Goal: Task Accomplishment & Management: Manage account settings

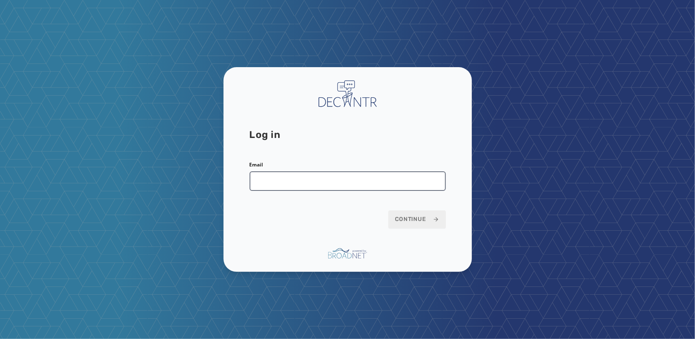
click at [301, 183] on input "Email" at bounding box center [348, 181] width 196 height 20
type input "**********"
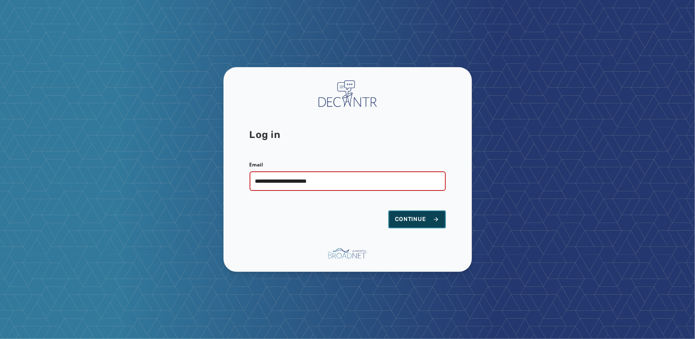
click at [421, 216] on span "Continue" at bounding box center [417, 219] width 44 height 8
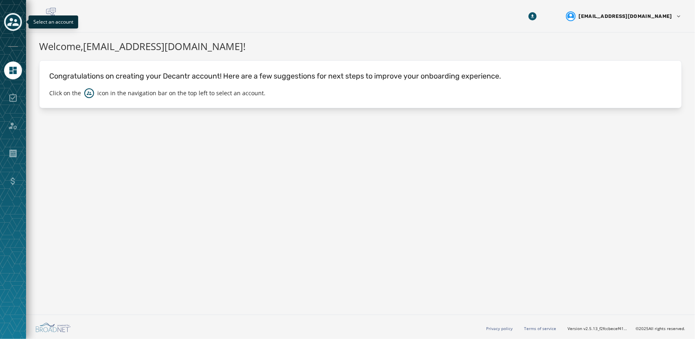
click at [12, 17] on icon "Toggle account select drawer" at bounding box center [12, 21] width 11 height 11
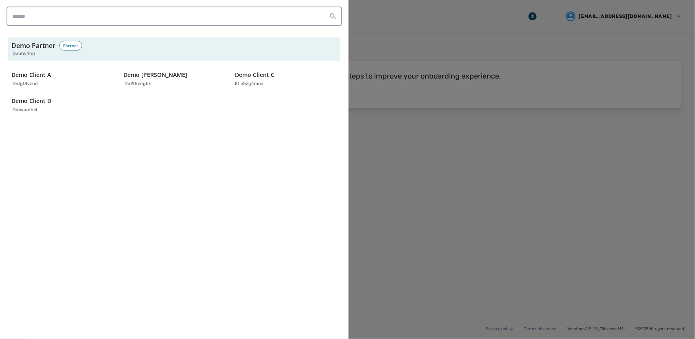
click at [461, 154] on div at bounding box center [347, 169] width 695 height 339
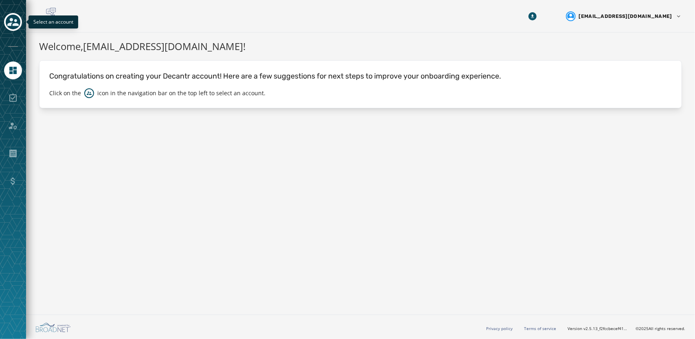
click at [9, 28] on div "Toggle account select drawer" at bounding box center [13, 22] width 15 height 15
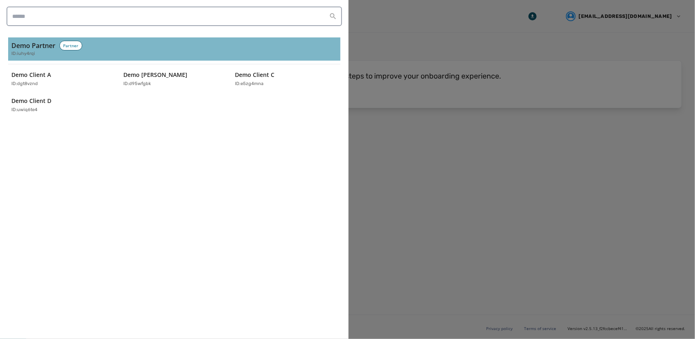
click at [55, 43] on h3 "Demo Partner" at bounding box center [33, 46] width 44 height 10
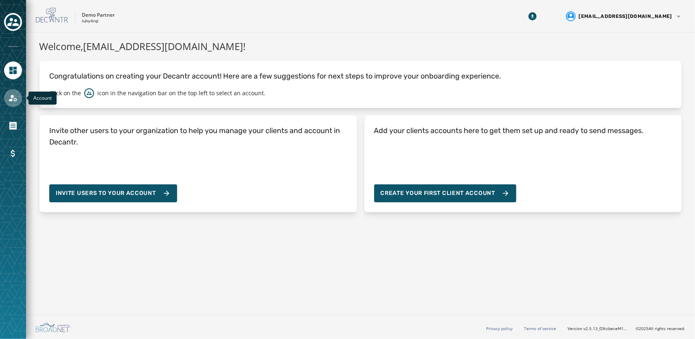
click at [13, 99] on icon "Navigate to Account" at bounding box center [13, 98] width 10 height 10
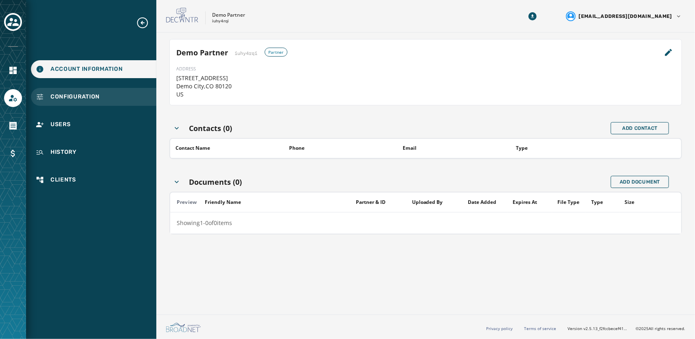
click at [84, 99] on span "Configuration" at bounding box center [75, 97] width 49 height 8
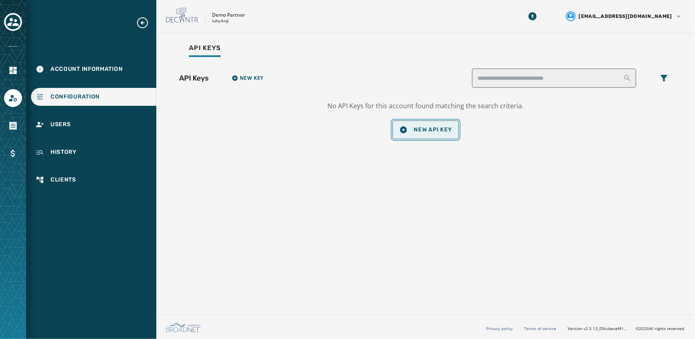
click at [425, 133] on span "New API Key" at bounding box center [426, 130] width 53 height 8
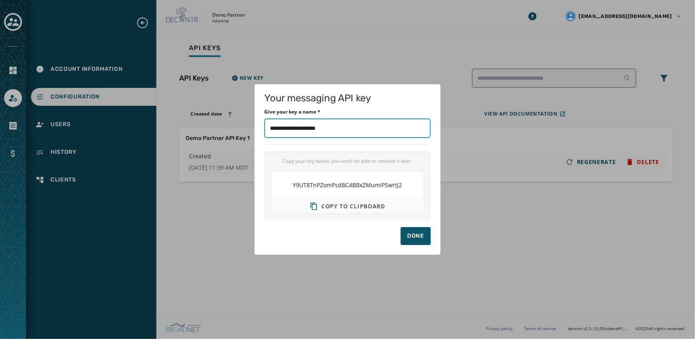
drag, startPoint x: 360, startPoint y: 132, endPoint x: 160, endPoint y: 111, distance: 200.7
click at [160, 111] on div "Your messaging API key Give your key a name * Copy your key below, you won’t be…" at bounding box center [347, 169] width 695 height 339
type input "******"
click at [317, 231] on div "Done" at bounding box center [347, 236] width 167 height 18
click at [407, 233] on button "Done" at bounding box center [416, 236] width 30 height 18
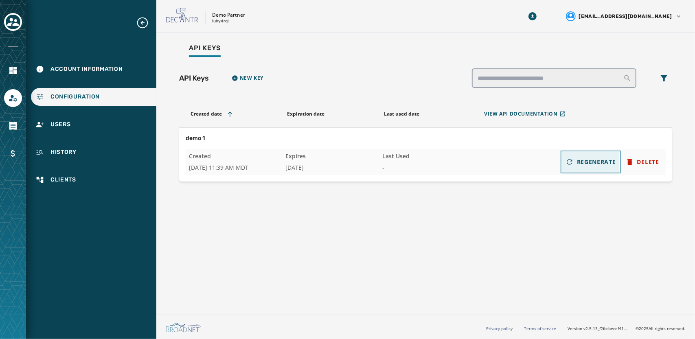
click at [568, 161] on icon at bounding box center [570, 162] width 8 height 8
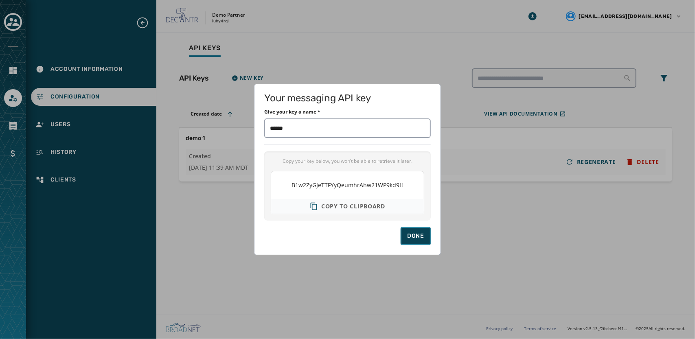
click at [416, 233] on div "Done" at bounding box center [415, 236] width 17 height 8
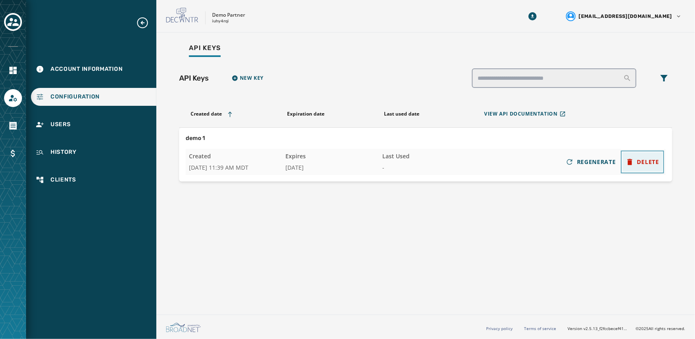
click at [647, 167] on button "DELETE" at bounding box center [643, 162] width 40 height 20
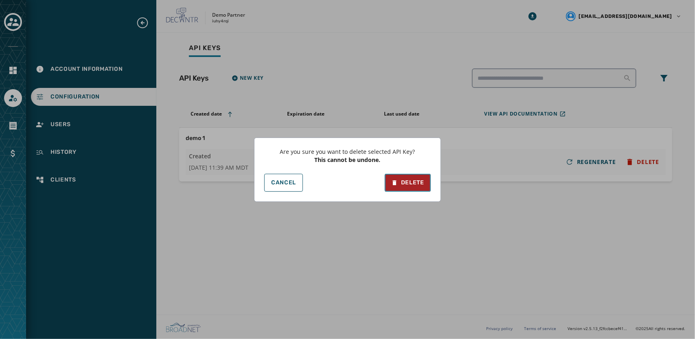
click at [402, 181] on div "Delete" at bounding box center [407, 183] width 33 height 8
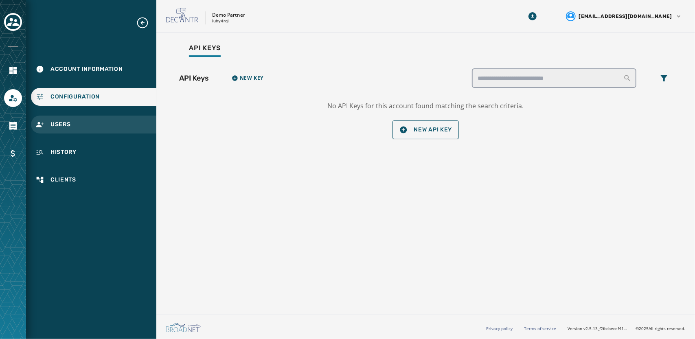
click at [73, 127] on div "Users" at bounding box center [93, 125] width 125 height 18
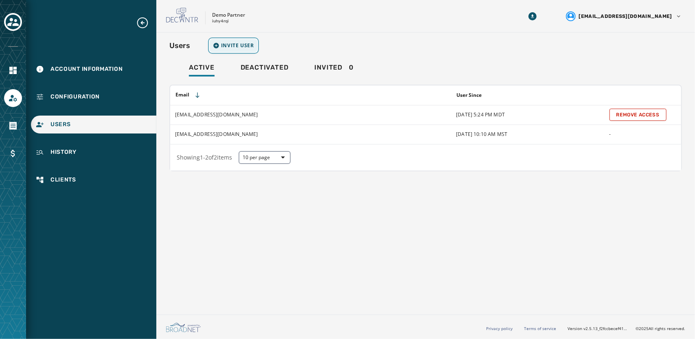
click at [248, 44] on span "Invite User" at bounding box center [237, 45] width 33 height 7
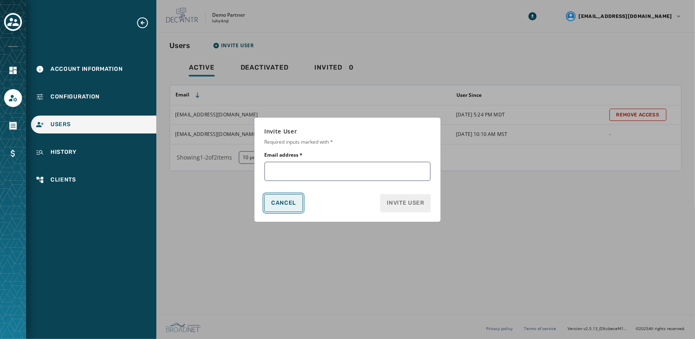
click at [270, 204] on button "Cancel" at bounding box center [283, 203] width 39 height 18
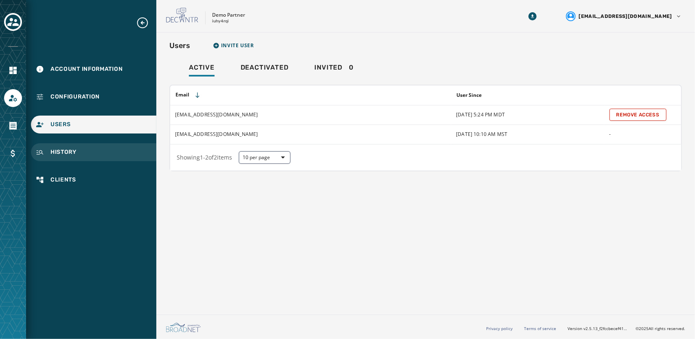
click at [82, 152] on div "History" at bounding box center [93, 152] width 125 height 18
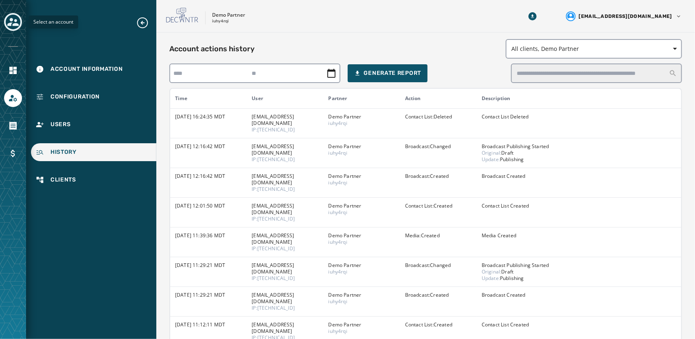
click at [15, 24] on icon "Toggle account select drawer" at bounding box center [12, 22] width 11 height 8
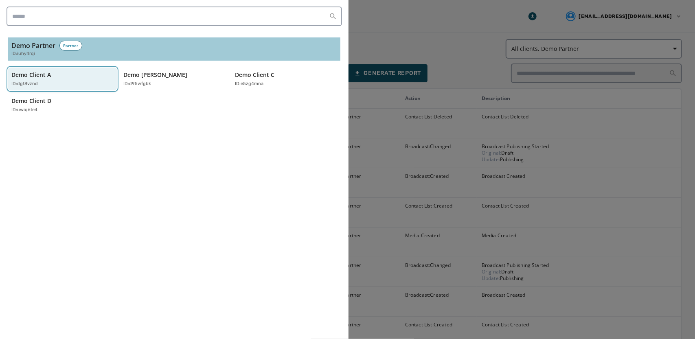
click at [23, 83] on p "ID: dgt8vznd" at bounding box center [24, 84] width 26 height 7
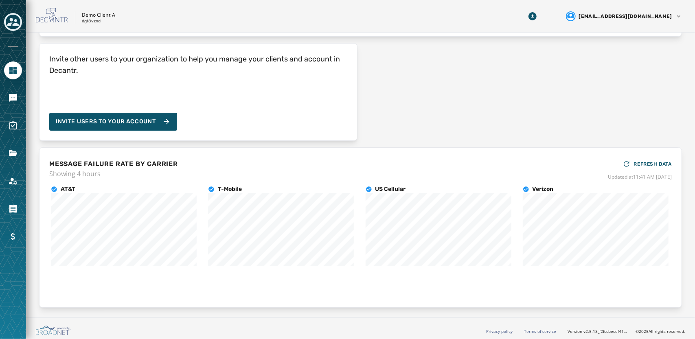
scroll to position [74, 0]
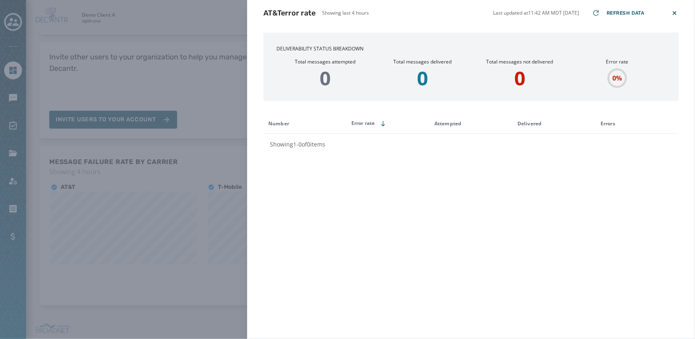
click at [676, 15] on icon at bounding box center [675, 13] width 4 height 4
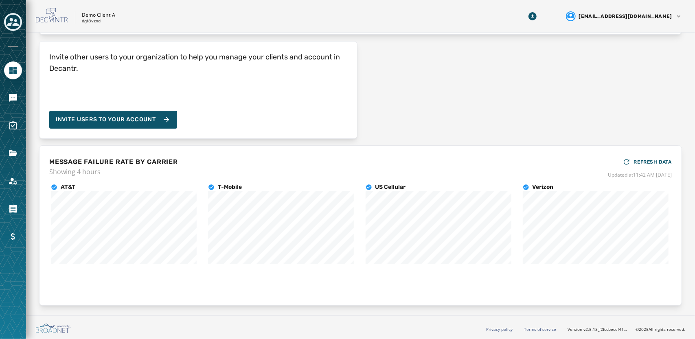
scroll to position [0, 0]
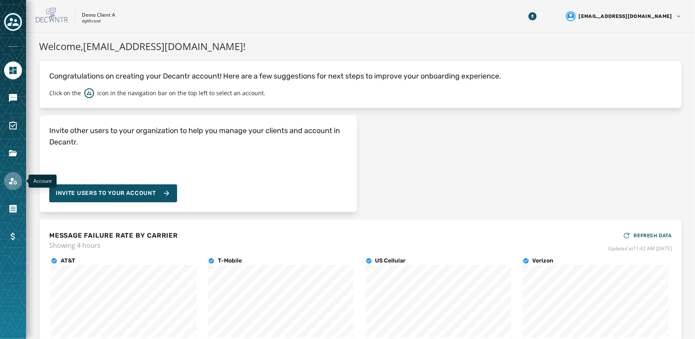
click at [12, 178] on icon "Navigate to Account" at bounding box center [13, 181] width 10 height 10
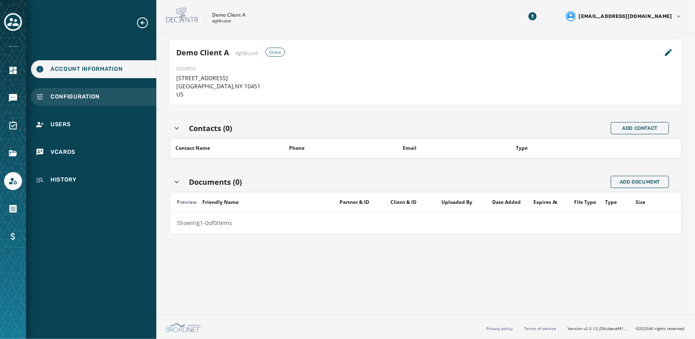
click at [50, 99] on div "Configuration" at bounding box center [93, 97] width 125 height 18
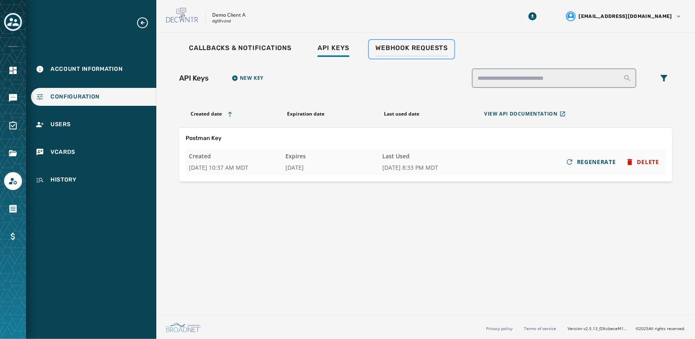
click at [399, 50] on span "Webhook Requests" at bounding box center [412, 48] width 72 height 8
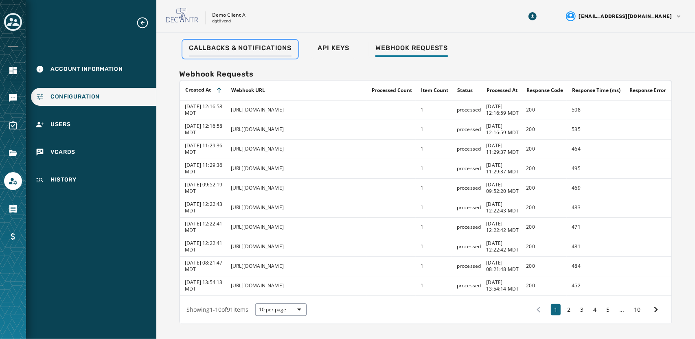
click at [243, 51] on span "Callbacks & Notifications" at bounding box center [240, 48] width 103 height 8
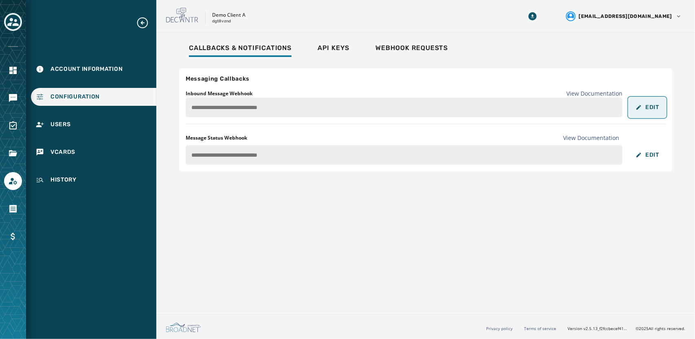
click at [650, 107] on span "Edit" at bounding box center [653, 107] width 14 height 7
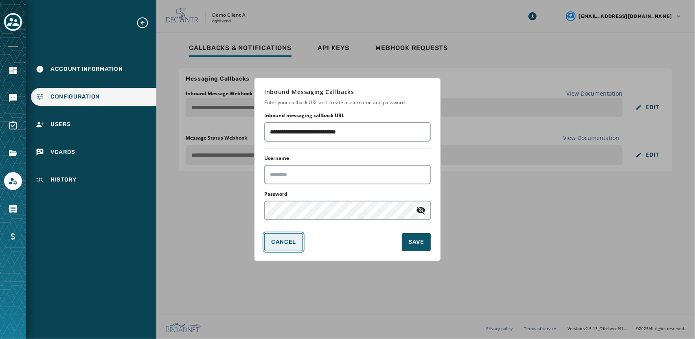
click at [286, 241] on span "Cancel" at bounding box center [283, 242] width 25 height 7
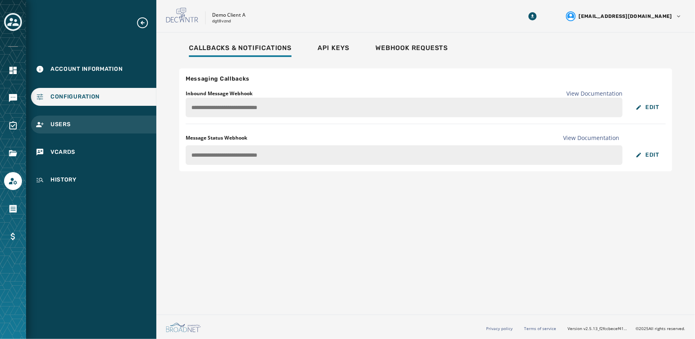
click at [103, 125] on div "Users" at bounding box center [93, 125] width 125 height 18
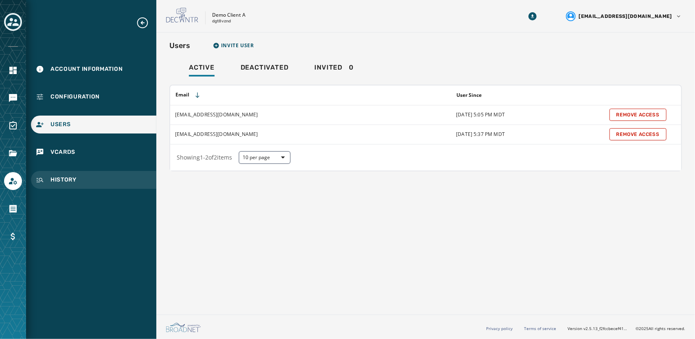
click at [100, 183] on div "History" at bounding box center [93, 180] width 125 height 18
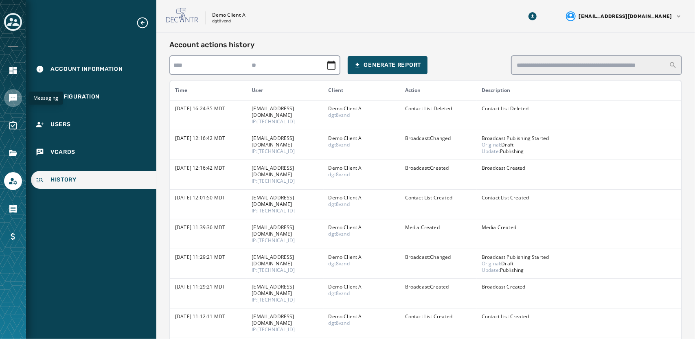
click at [11, 97] on icon "Navigate to Messaging" at bounding box center [13, 98] width 8 height 8
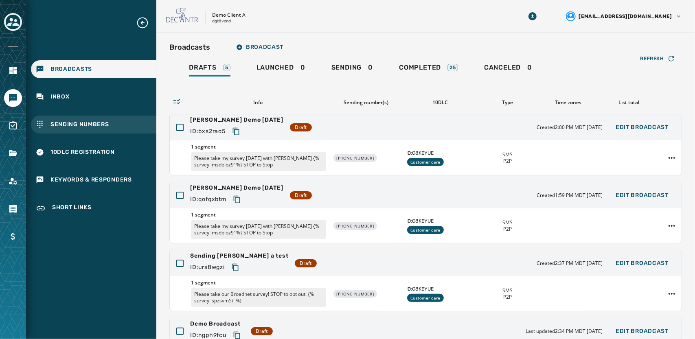
click at [92, 123] on span "Sending Numbers" at bounding box center [80, 125] width 59 height 8
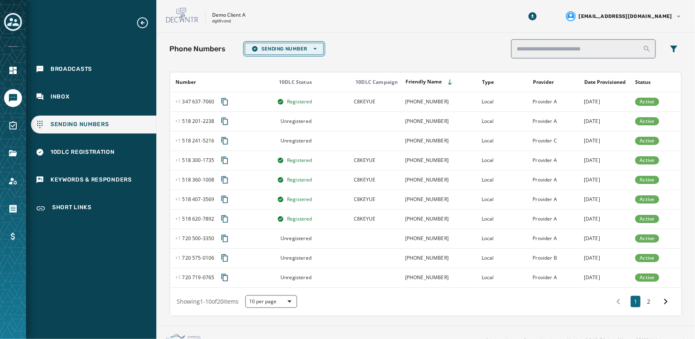
click at [282, 51] on span "Sending Number Open options" at bounding box center [284, 49] width 65 height 7
click at [281, 64] on span "Local Long Code" at bounding box center [284, 61] width 65 height 7
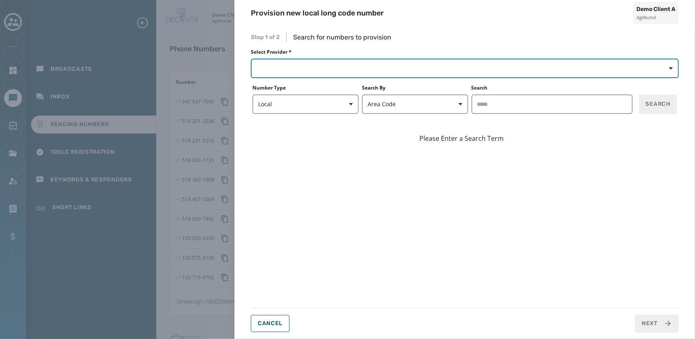
click at [323, 66] on button "button" at bounding box center [465, 69] width 428 height 20
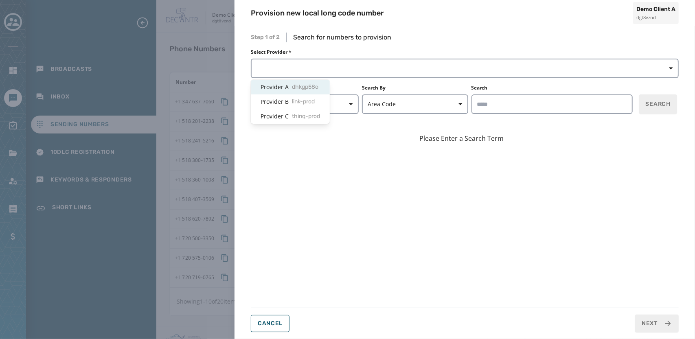
click at [293, 87] on span "dhkgp58o" at bounding box center [305, 87] width 26 height 8
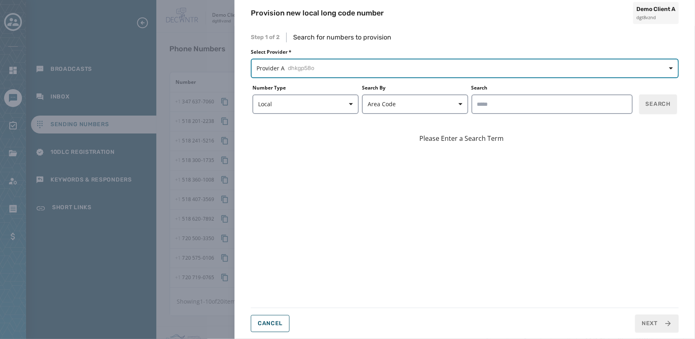
click at [314, 68] on span "dhkgp58o" at bounding box center [301, 68] width 26 height 8
click at [316, 66] on span "Provider A dhkgp58o" at bounding box center [465, 68] width 417 height 8
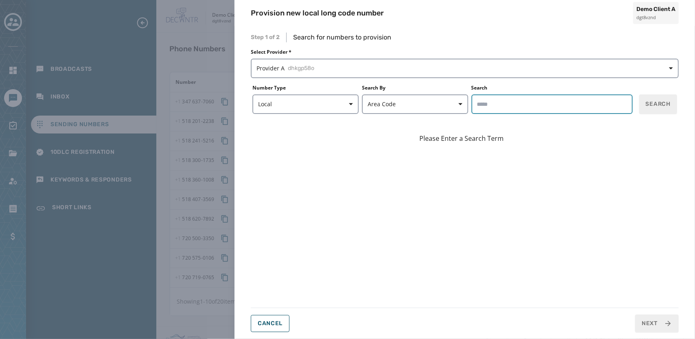
click at [542, 110] on input "Search" at bounding box center [552, 104] width 161 height 20
type input "*****"
click at [660, 100] on button "Search" at bounding box center [658, 104] width 38 height 20
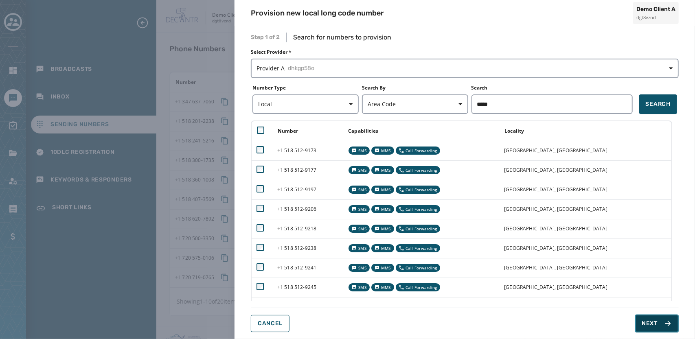
click at [646, 323] on span "Next" at bounding box center [650, 324] width 16 height 8
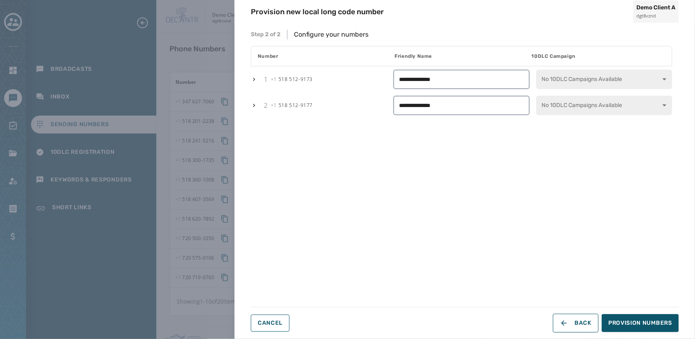
click at [254, 79] on icon "button" at bounding box center [254, 79] width 2 height 3
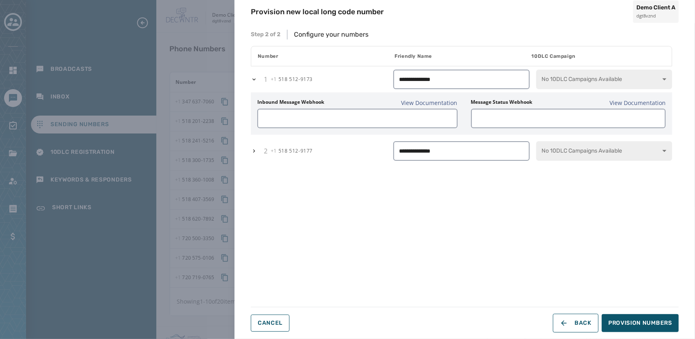
click at [259, 79] on div "1 +1 518 512 - 9173" at bounding box center [319, 80] width 136 height 10
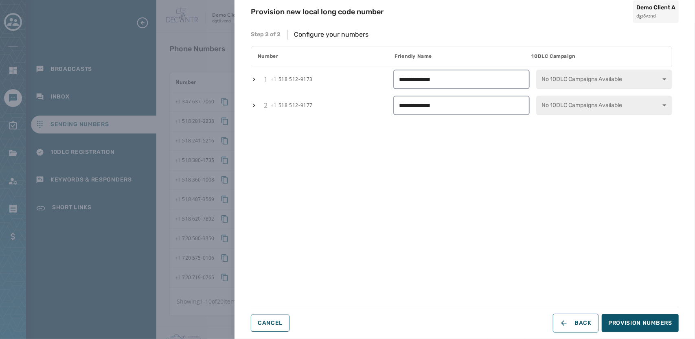
click at [290, 81] on span "+1 518 512 - 9173" at bounding box center [292, 79] width 42 height 7
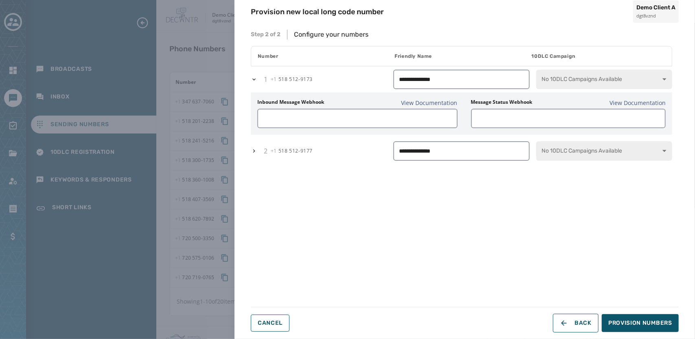
click at [285, 81] on span "+1 518 512 - 9173" at bounding box center [292, 79] width 42 height 7
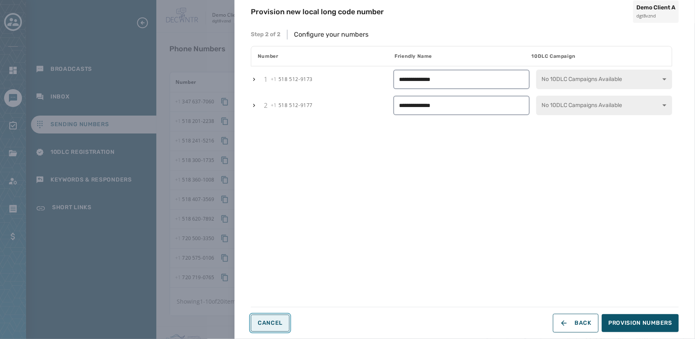
click at [277, 323] on span "Cancel" at bounding box center [270, 323] width 25 height 7
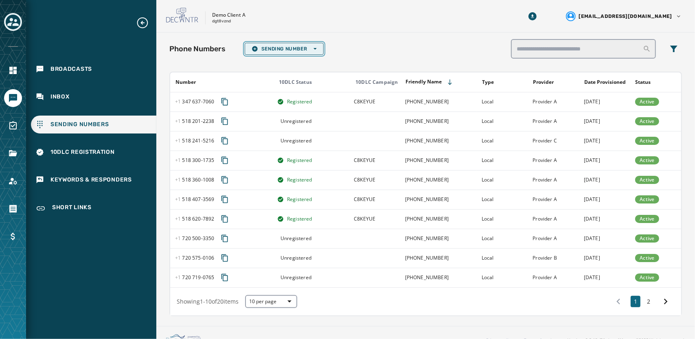
click at [316, 53] on button "Sending Number Open options" at bounding box center [284, 49] width 79 height 12
click at [279, 59] on span "Local Long Code" at bounding box center [284, 61] width 65 height 7
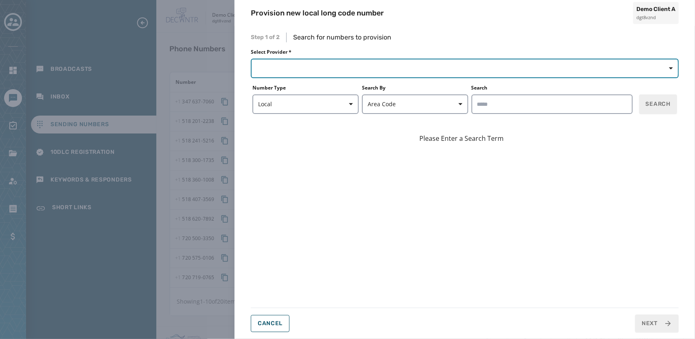
click at [305, 72] on button "button" at bounding box center [465, 69] width 428 height 20
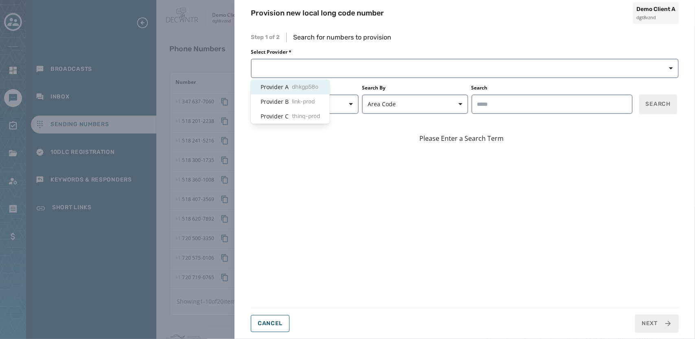
click at [304, 87] on span "dhkgp58o" at bounding box center [305, 87] width 26 height 8
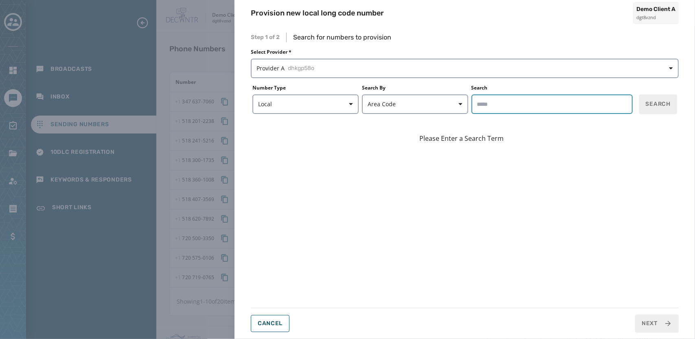
click at [532, 106] on input "Search" at bounding box center [552, 104] width 161 height 20
type input "*****"
click at [661, 112] on button "Search" at bounding box center [658, 104] width 38 height 20
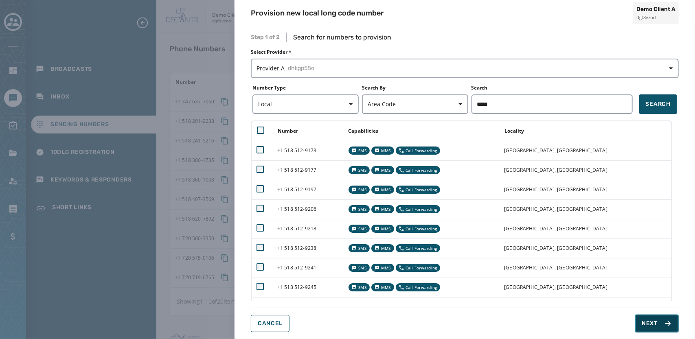
click at [648, 322] on span "Next" at bounding box center [650, 324] width 16 height 8
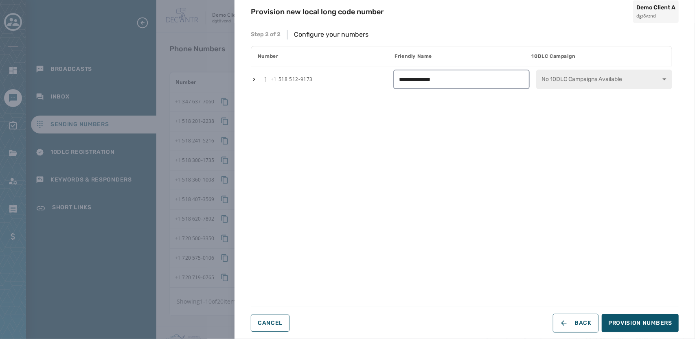
drag, startPoint x: 447, startPoint y: 81, endPoint x: 264, endPoint y: 24, distance: 191.8
click at [264, 24] on div "**********" at bounding box center [465, 181] width 461 height 316
type input "**********"
click at [626, 325] on span "Provision Numbers" at bounding box center [640, 323] width 64 height 8
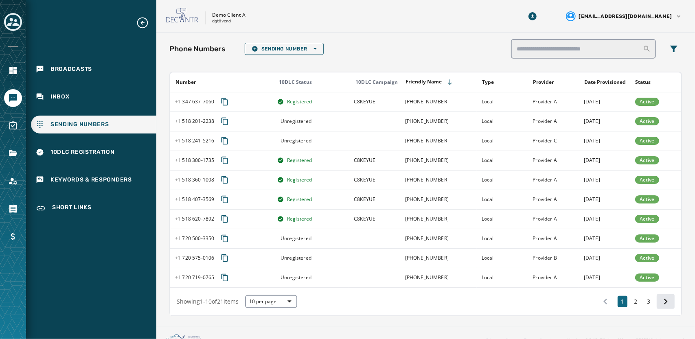
click at [662, 303] on icon at bounding box center [665, 301] width 11 height 11
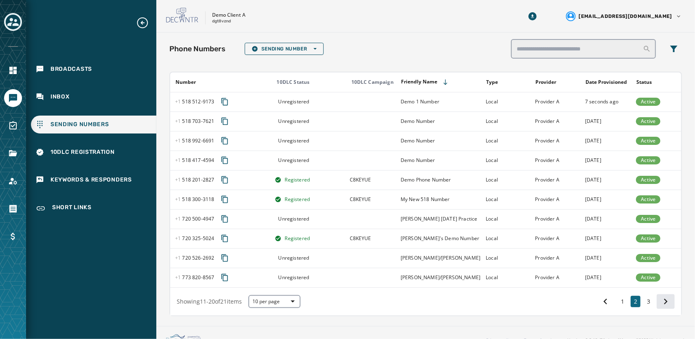
click at [661, 308] on button at bounding box center [666, 301] width 18 height 15
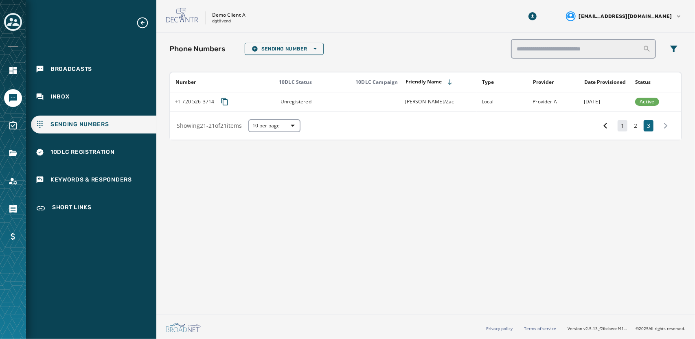
click at [622, 124] on button "1" at bounding box center [623, 125] width 10 height 11
